Goal: Task Accomplishment & Management: Manage account settings

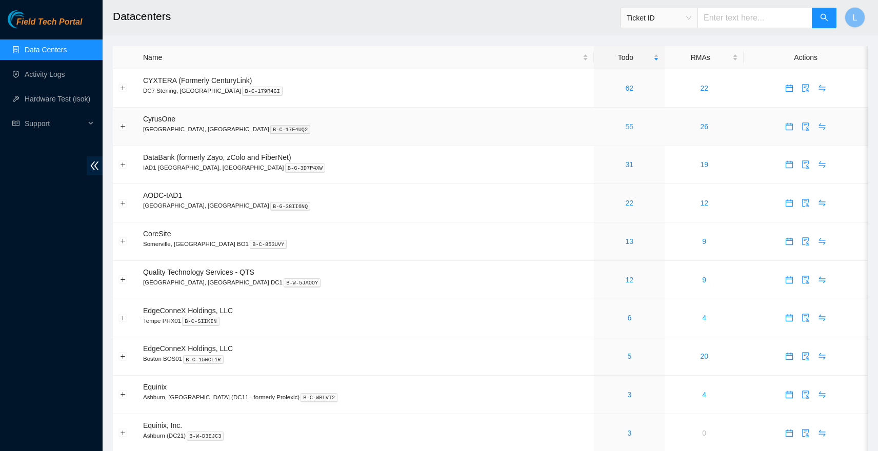
click at [626, 129] on link "55" at bounding box center [630, 127] width 8 height 8
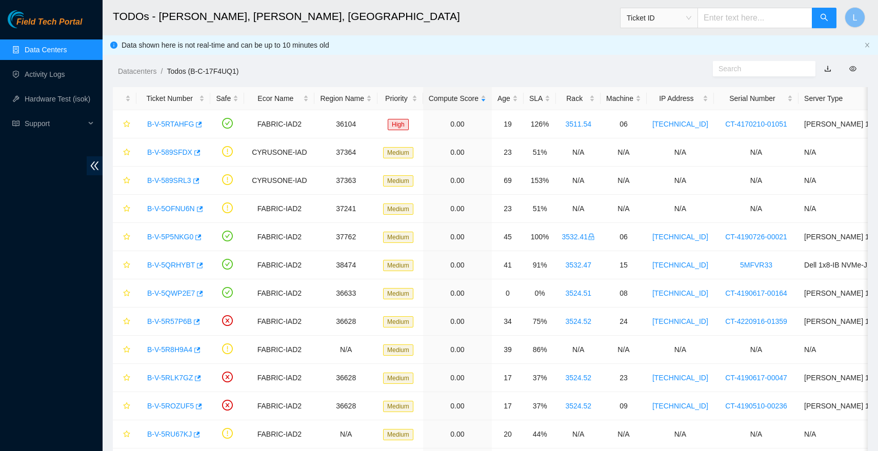
click at [56, 48] on link "Data Centers" at bounding box center [46, 50] width 42 height 8
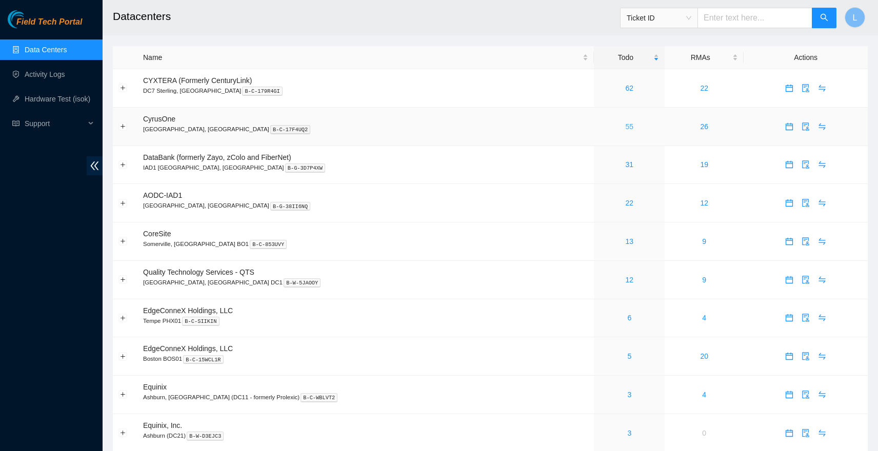
click at [626, 128] on link "55" at bounding box center [630, 127] width 8 height 8
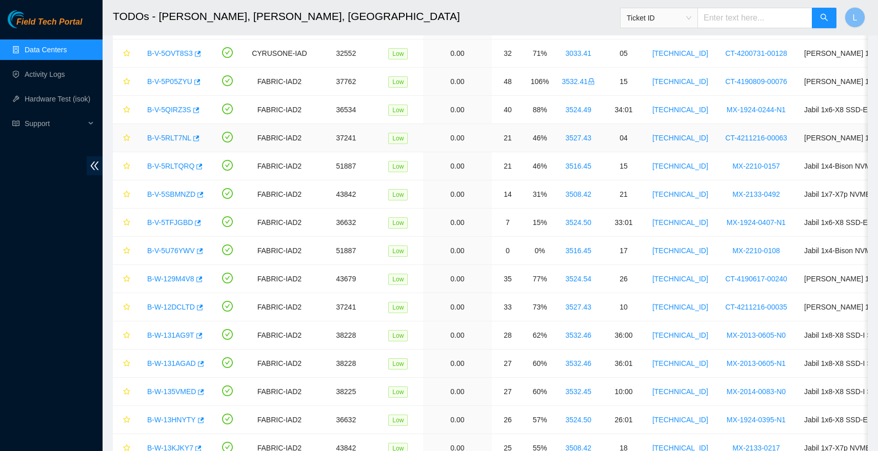
scroll to position [1250, 0]
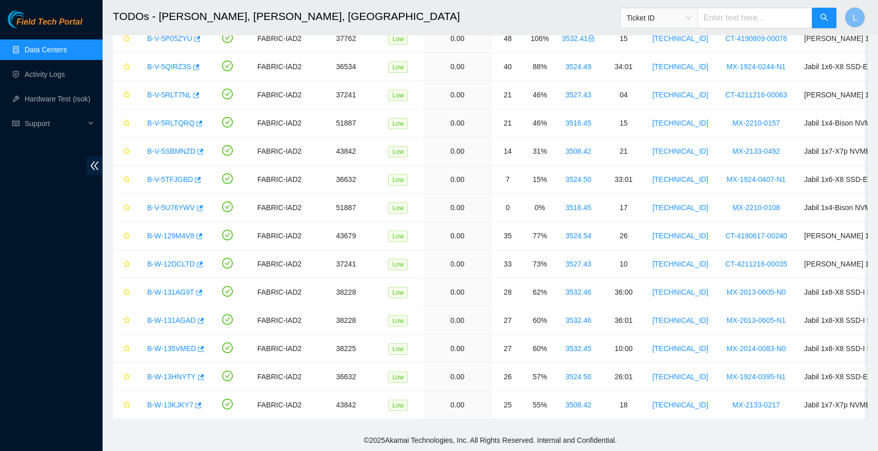
click at [56, 51] on link "Data Centers" at bounding box center [46, 50] width 42 height 8
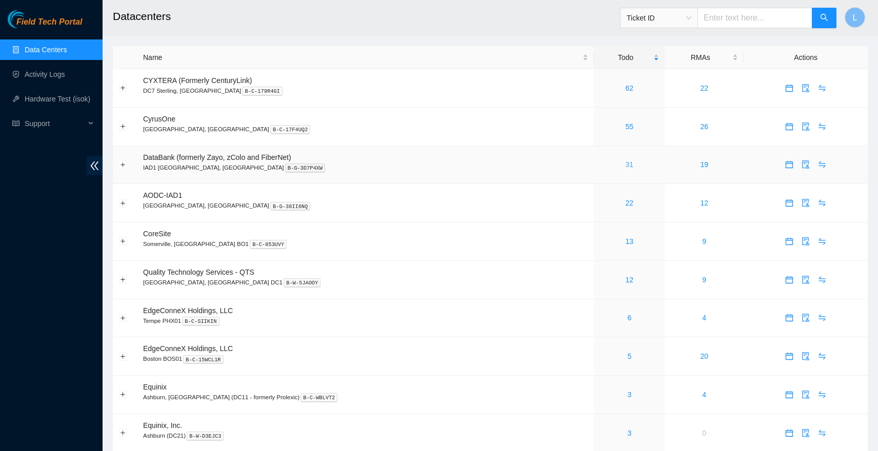
click at [626, 165] on link "31" at bounding box center [630, 165] width 8 height 8
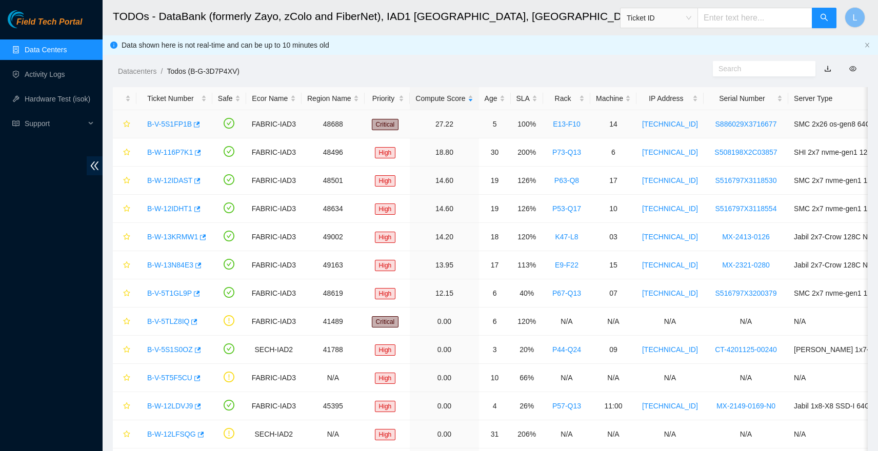
click at [181, 125] on link "B-V-5S1FP1B" at bounding box center [169, 124] width 45 height 8
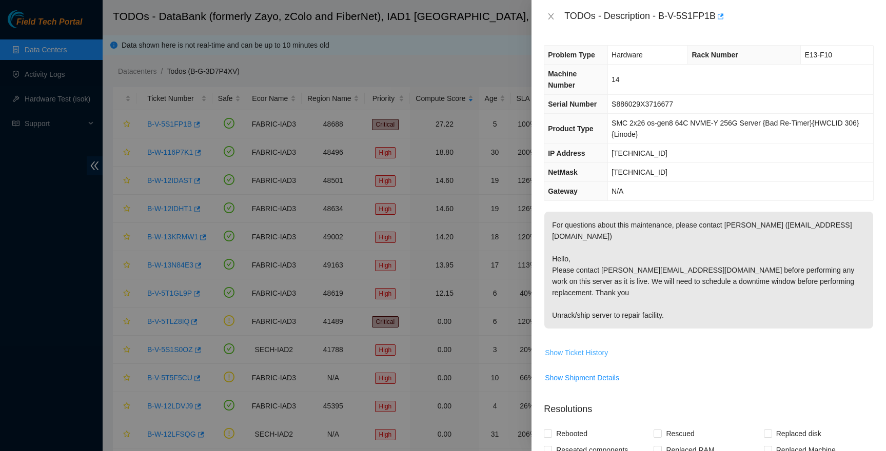
click at [578, 347] on span "Show Ticket History" at bounding box center [576, 352] width 63 height 11
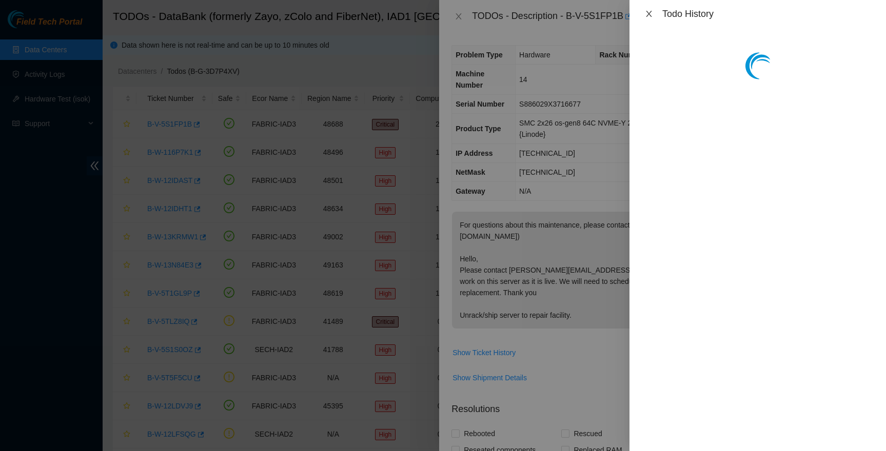
click at [648, 15] on icon "close" at bounding box center [649, 14] width 8 height 8
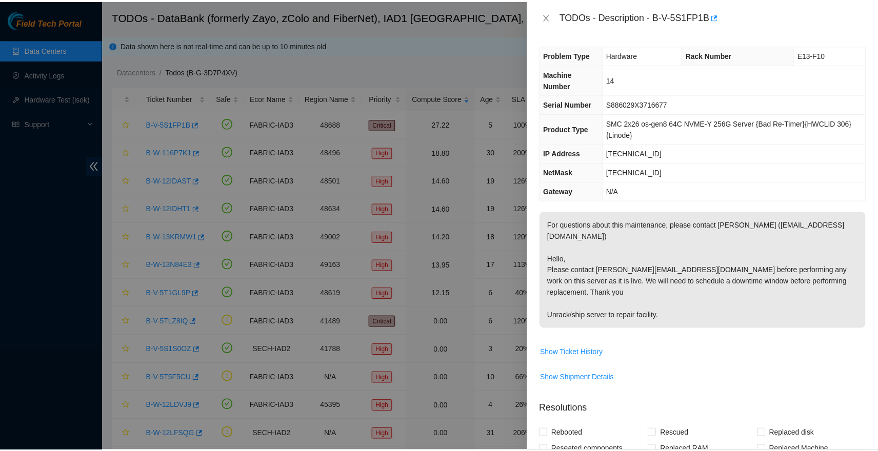
scroll to position [211, 0]
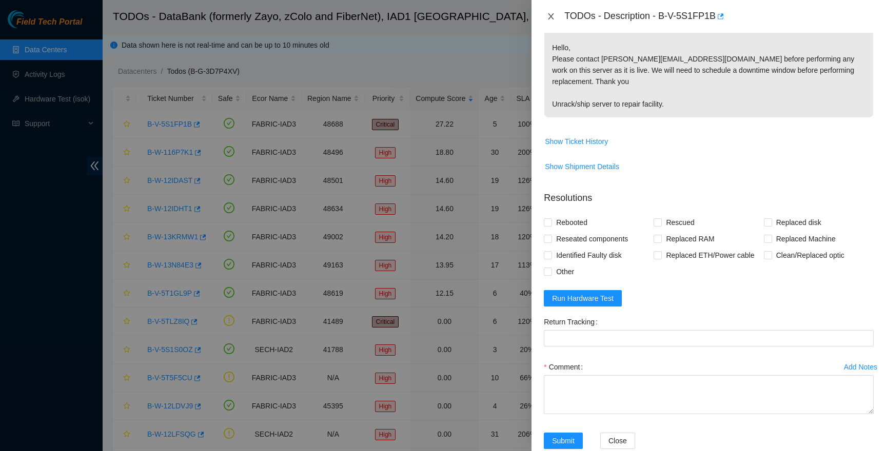
click at [546, 17] on button "Close" at bounding box center [551, 17] width 14 height 10
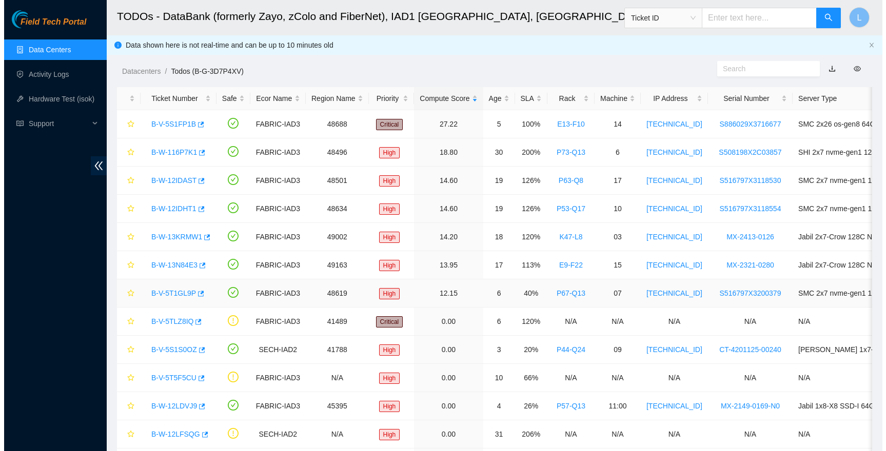
scroll to position [234, 0]
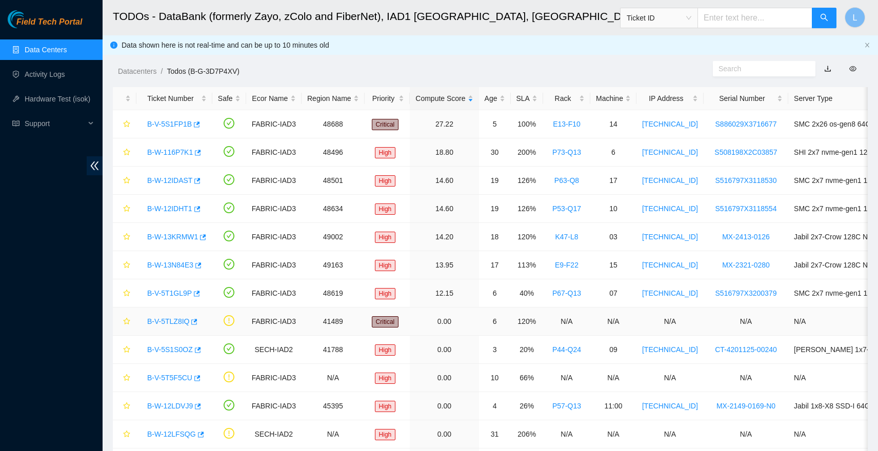
click at [177, 322] on link "B-V-5TLZ8IQ" at bounding box center [168, 321] width 42 height 8
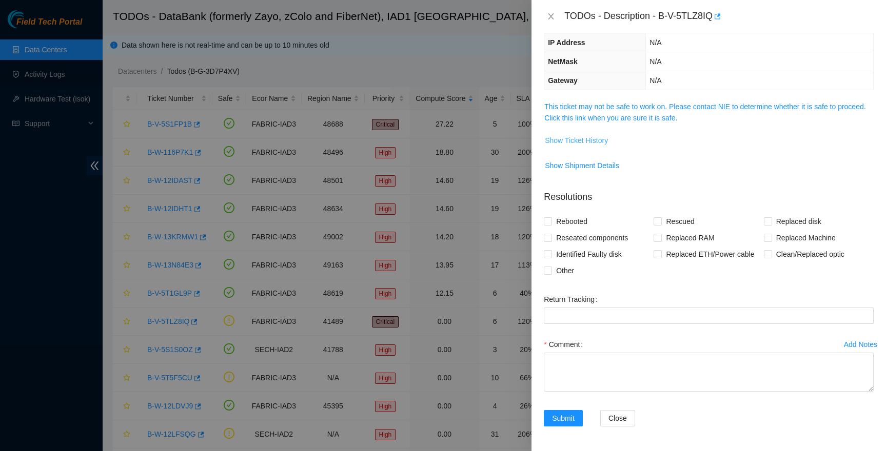
click at [564, 141] on span "Show Ticket History" at bounding box center [576, 140] width 63 height 11
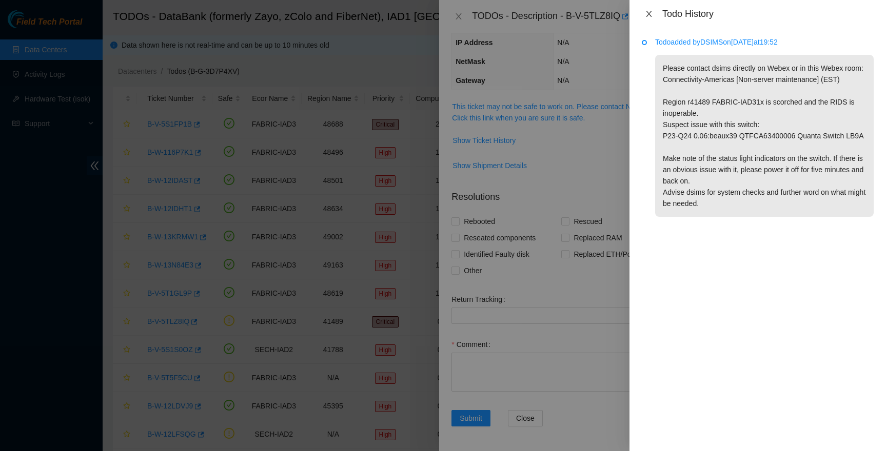
click at [649, 13] on icon "close" at bounding box center [649, 14] width 6 height 6
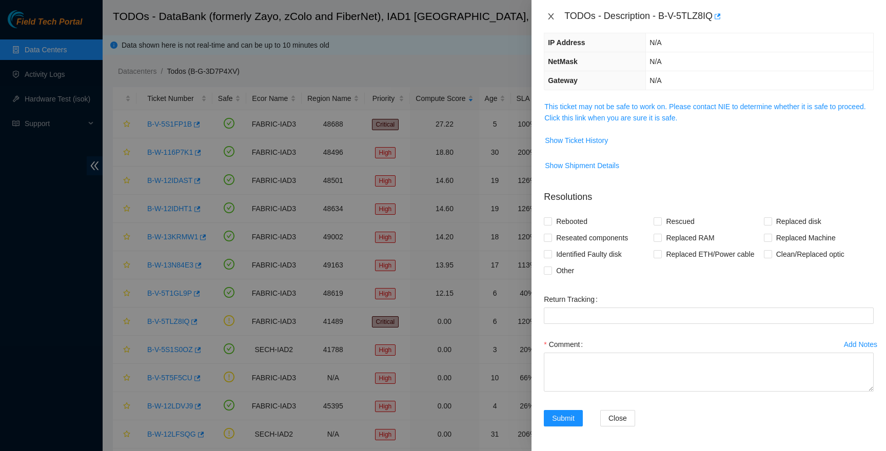
click at [544, 19] on button "Close" at bounding box center [551, 17] width 14 height 10
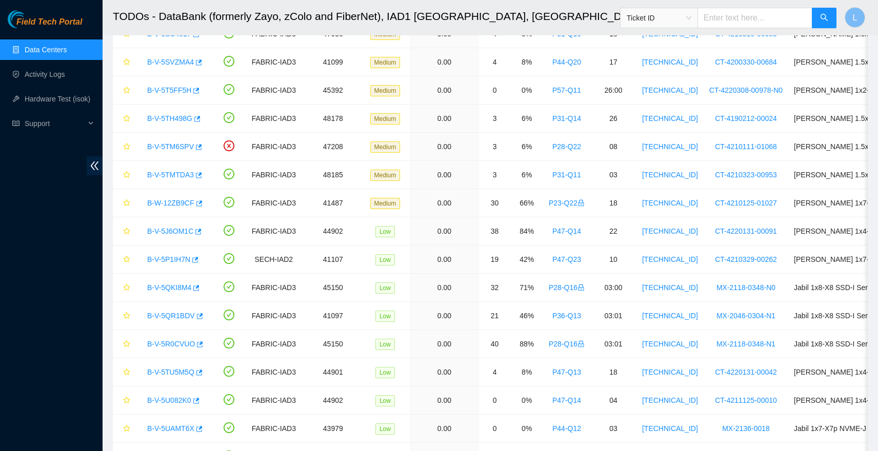
scroll to position [573, 0]
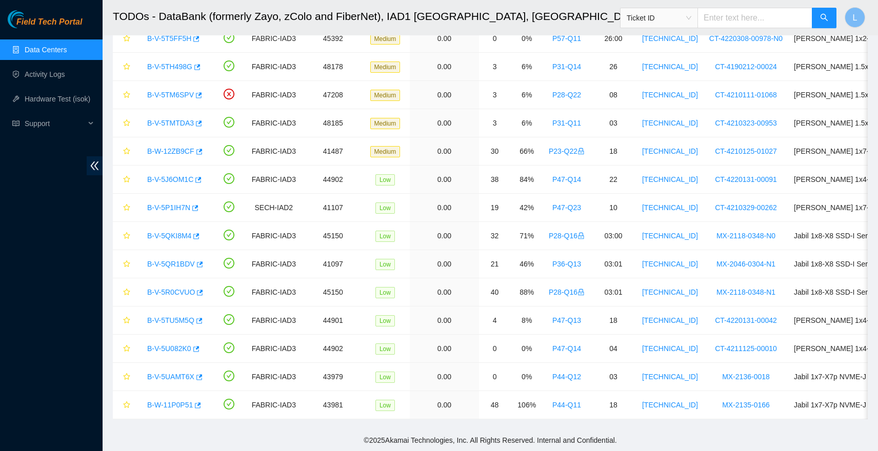
click at [56, 51] on link "Data Centers" at bounding box center [46, 50] width 42 height 8
